Goal: Navigation & Orientation: Find specific page/section

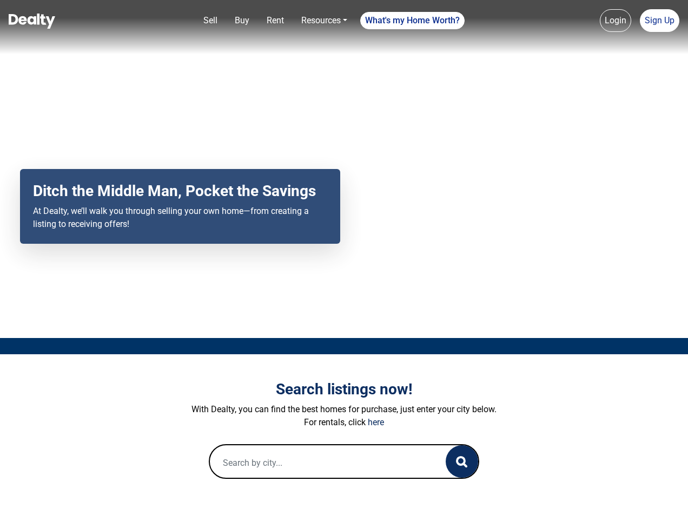
click at [344, 260] on div "Your browser does not support the video tag. Ditch the Middle Man, Pocket the S…" at bounding box center [344, 169] width 688 height 338
click at [211, 21] on link "Sell" at bounding box center [210, 21] width 23 height 22
click at [242, 21] on link "Buy" at bounding box center [242, 21] width 23 height 22
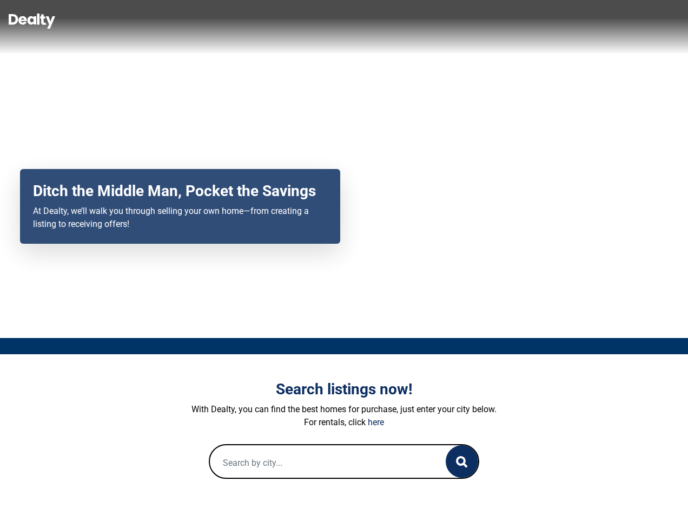
click at [275, 21] on link "Rent" at bounding box center [275, 21] width 26 height 22
click at [324, 21] on link "Resources" at bounding box center [324, 21] width 55 height 22
click at [413, 21] on link "What's my Home Worth?" at bounding box center [412, 20] width 104 height 17
click at [616, 21] on link "Login" at bounding box center [615, 20] width 31 height 23
click at [660, 21] on link "Sign Up" at bounding box center [660, 20] width 40 height 23
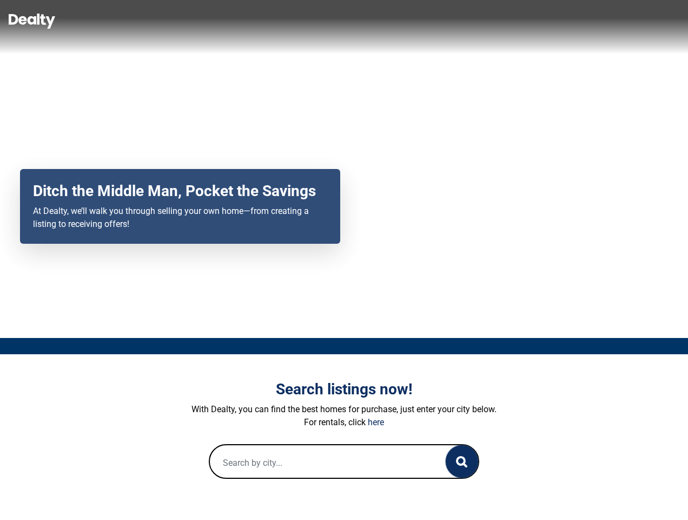
click at [462, 461] on icon "button" at bounding box center [461, 461] width 11 height 11
